Goal: Information Seeking & Learning: Check status

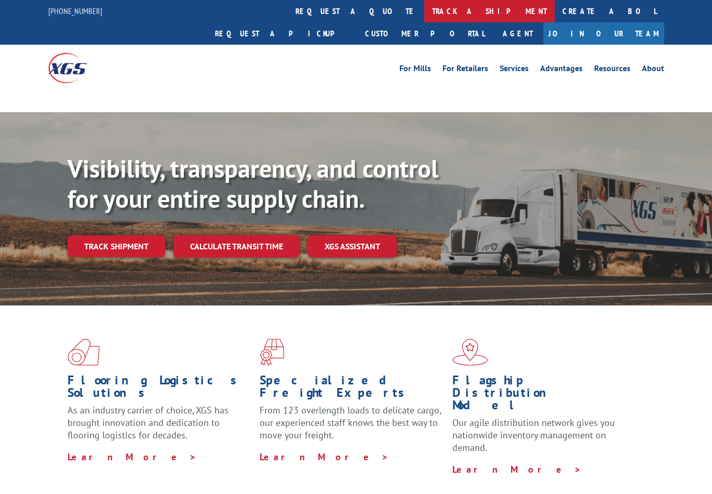
click at [425, 11] on link "track a shipment" at bounding box center [490, 11] width 130 height 22
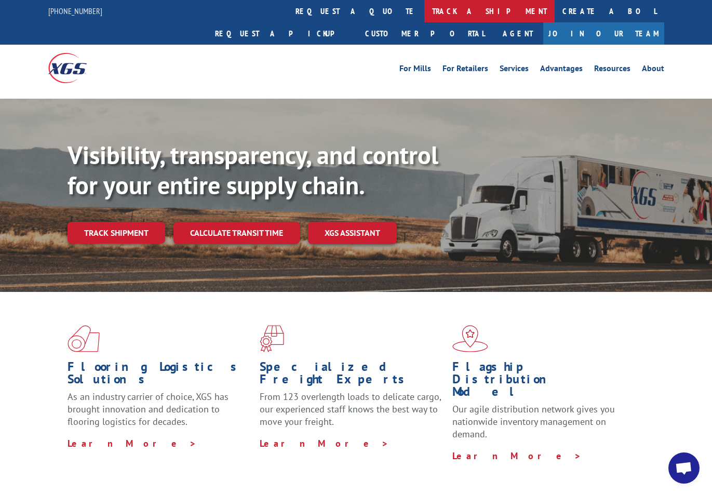
click at [425, 10] on link "track a shipment" at bounding box center [490, 11] width 130 height 22
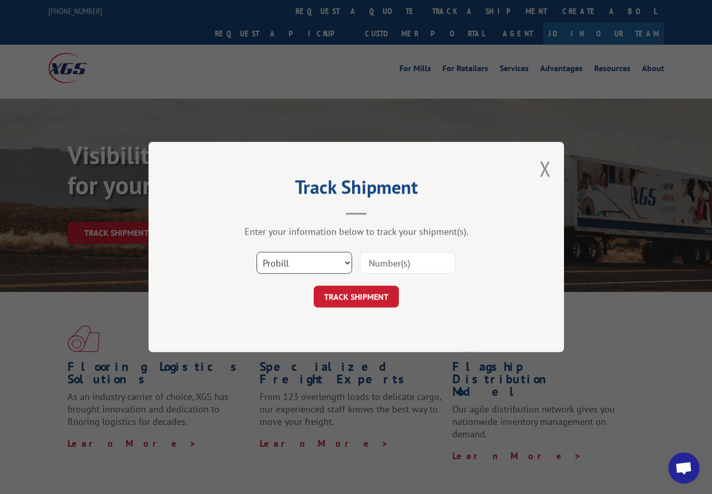
select select "bol"
click at [395, 267] on input at bounding box center [408, 263] width 96 height 22
paste input "740288"
type input "740288"
click at [356, 297] on button "TRACK SHIPMENT" at bounding box center [356, 297] width 85 height 22
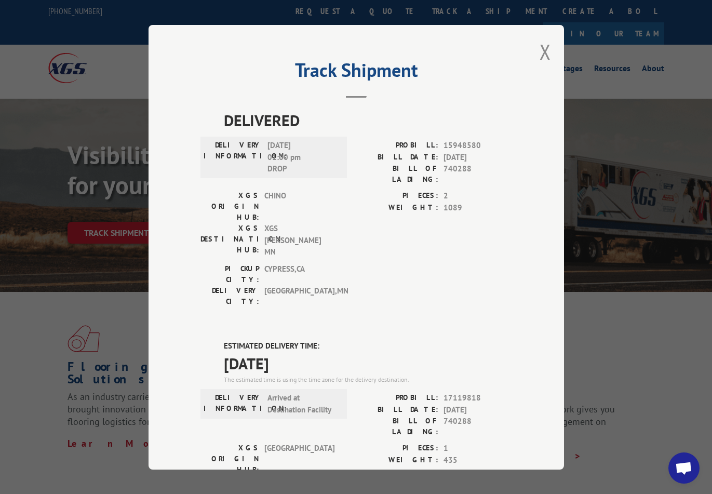
click at [533, 63] on div "Track Shipment DELIVERED DELIVERY INFORMATION: [DATE] 01:00 pm DROP PROBILL: 15…" at bounding box center [357, 247] width 416 height 445
click at [542, 54] on button "Close modal" at bounding box center [545, 52] width 11 height 28
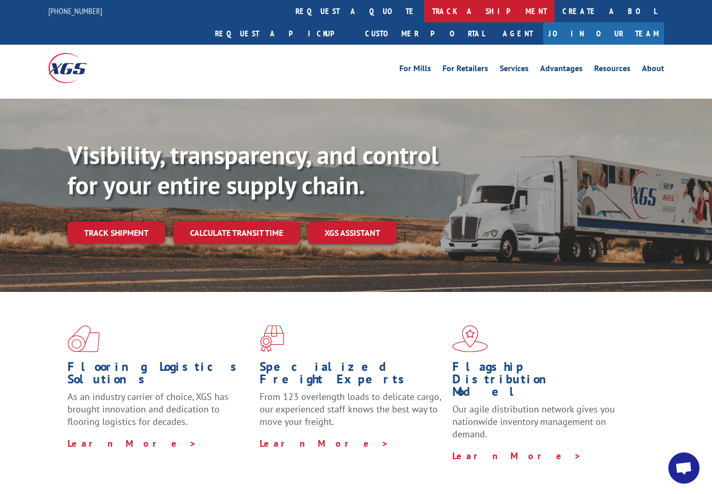
click at [425, 14] on link "track a shipment" at bounding box center [490, 11] width 130 height 22
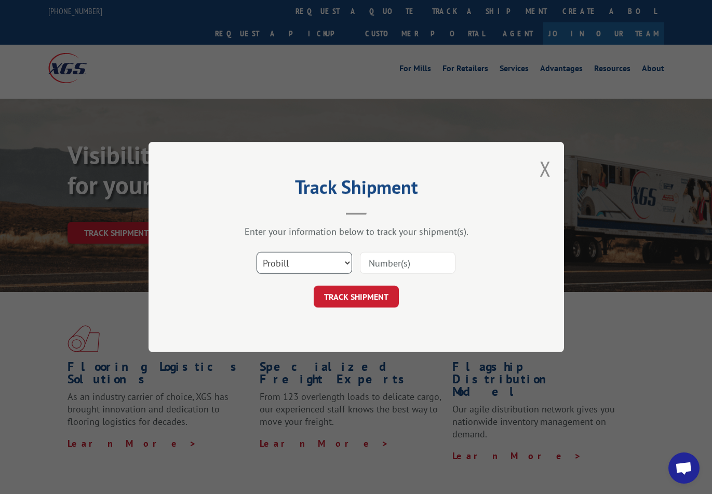
select select "bol"
click at [376, 264] on input at bounding box center [408, 263] width 96 height 22
paste input "740601"
type input "740601"
click at [367, 297] on button "TRACK SHIPMENT" at bounding box center [356, 297] width 85 height 22
